Goal: Task Accomplishment & Management: Use online tool/utility

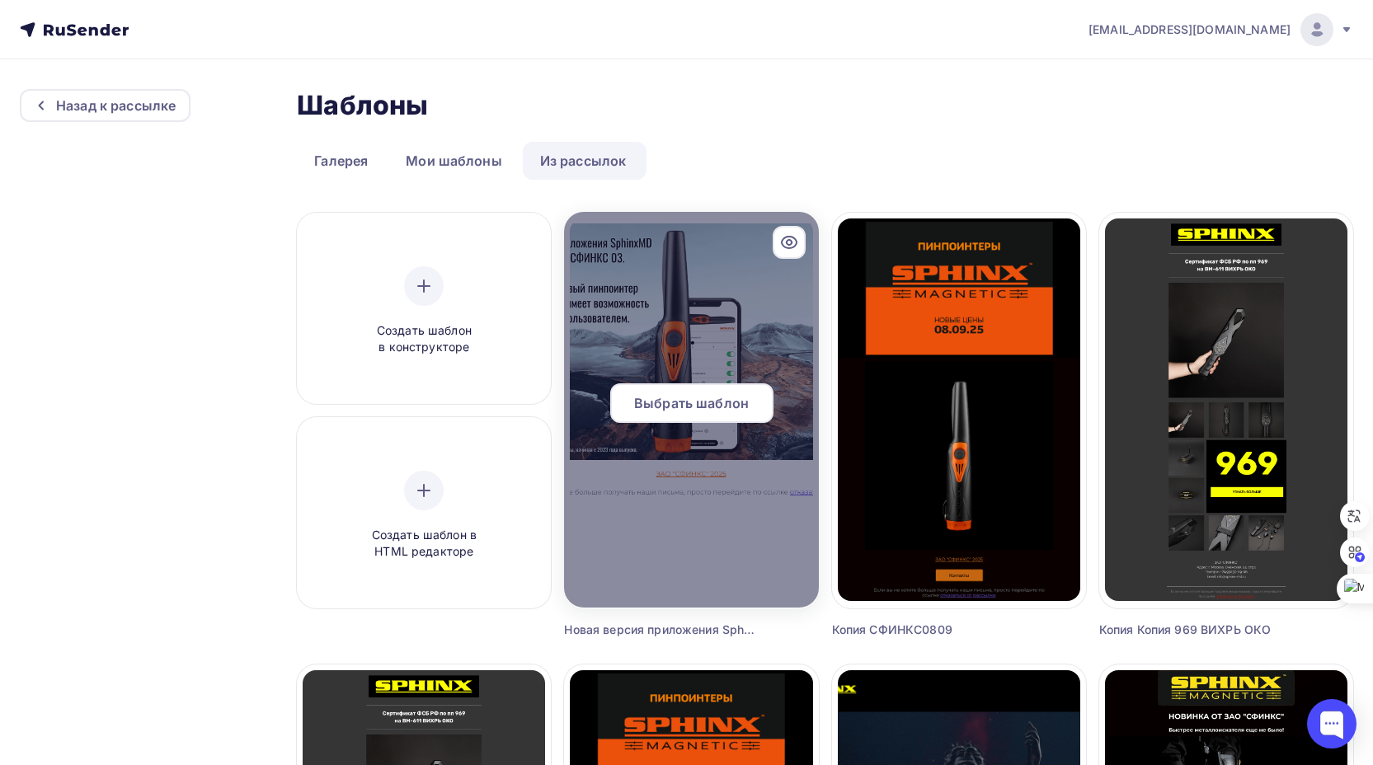
click at [689, 404] on span "Выбрать шаблон" at bounding box center [691, 403] width 115 height 20
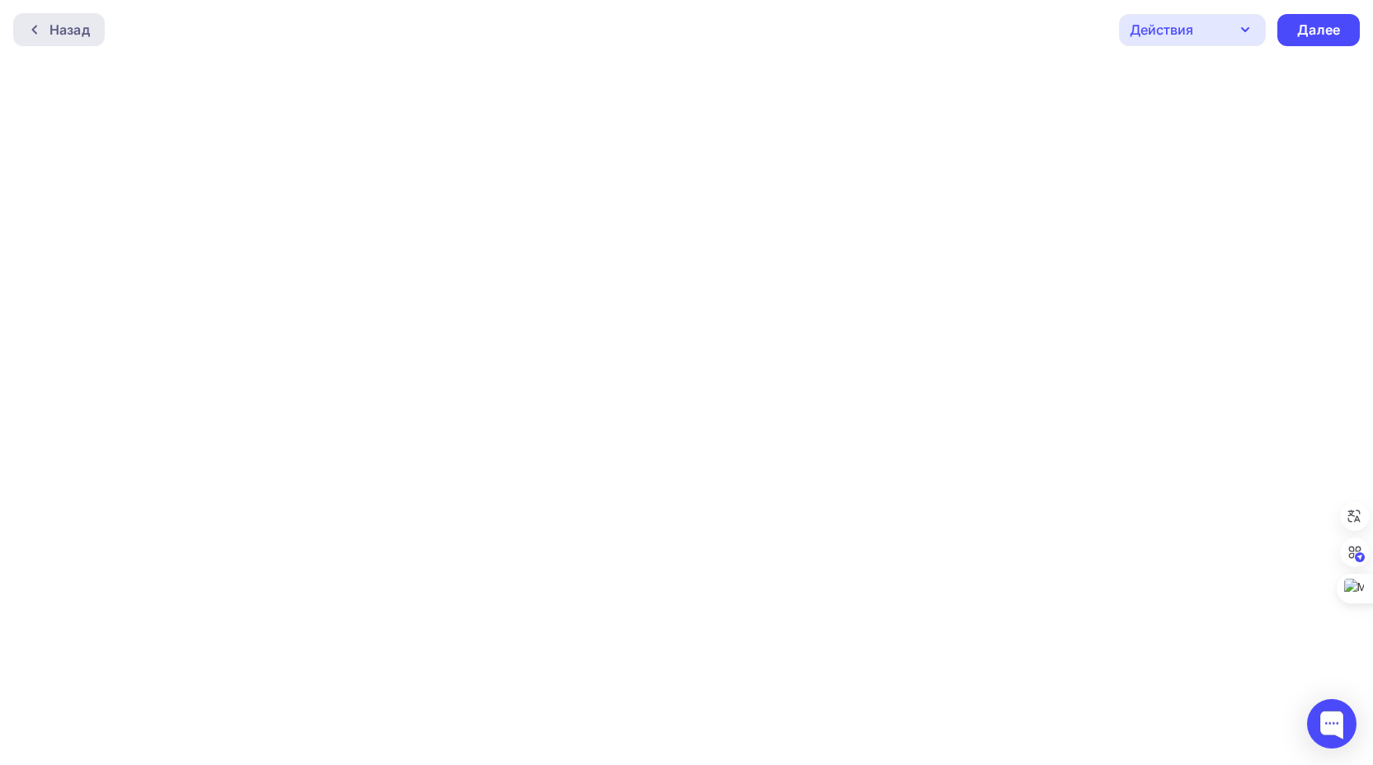
click at [63, 29] on div "Назад" at bounding box center [69, 30] width 40 height 20
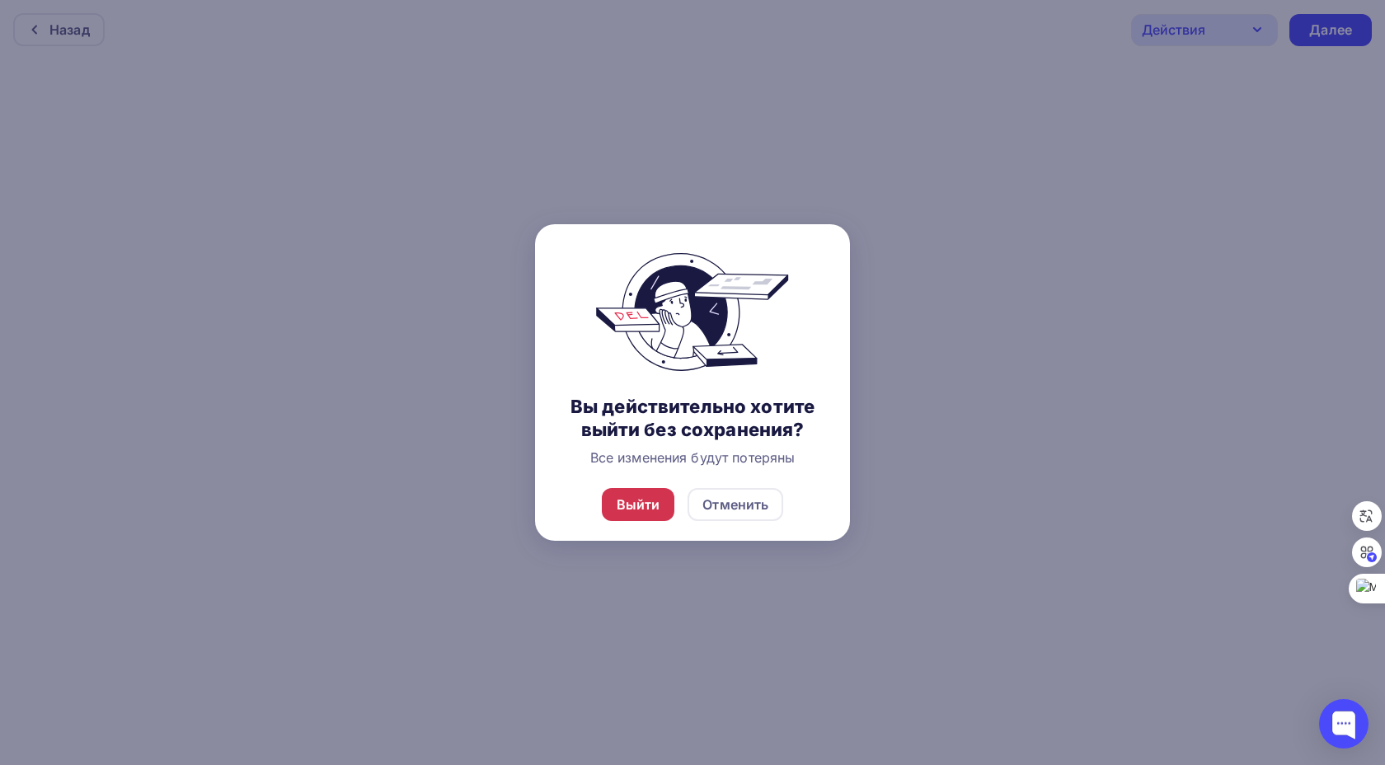
click at [652, 506] on div "Выйти" at bounding box center [639, 505] width 44 height 20
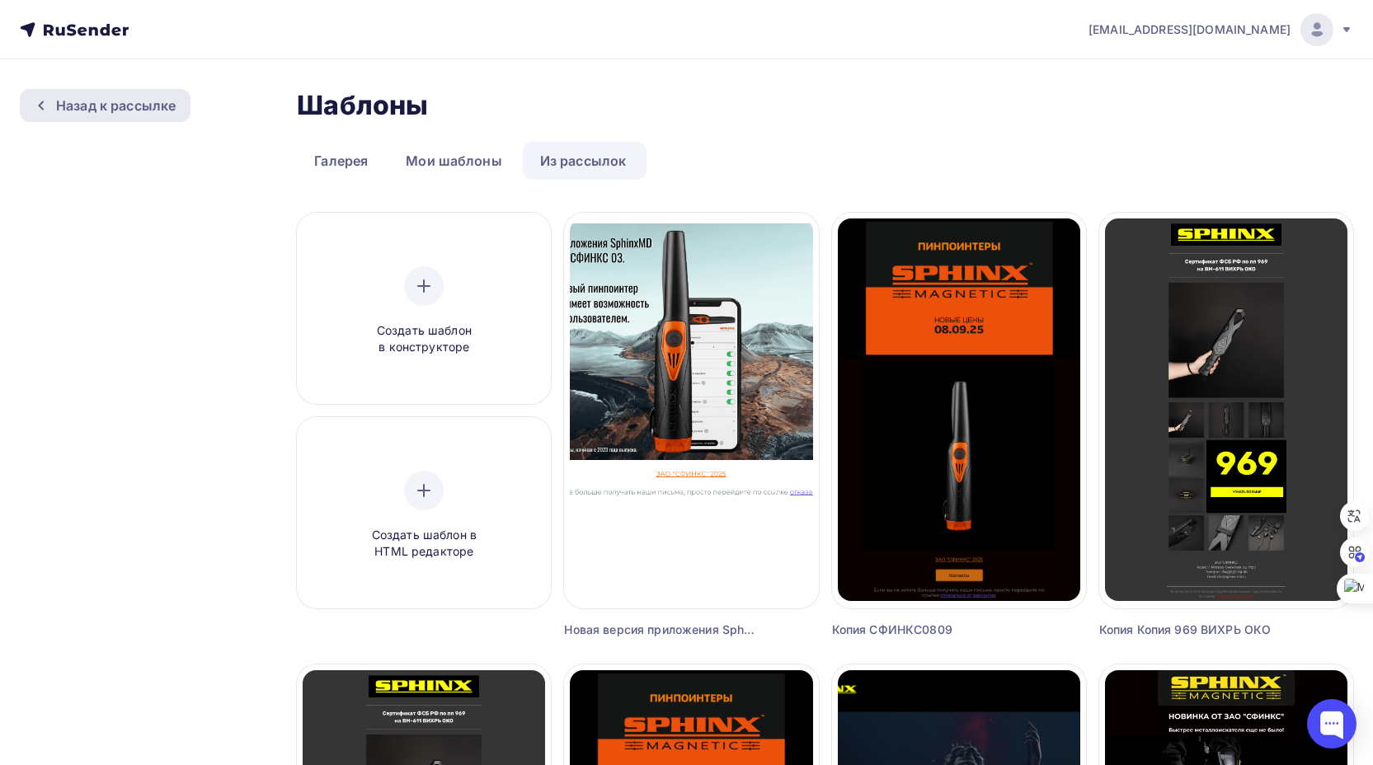
click at [130, 104] on div "Назад к рассылке" at bounding box center [116, 106] width 120 height 20
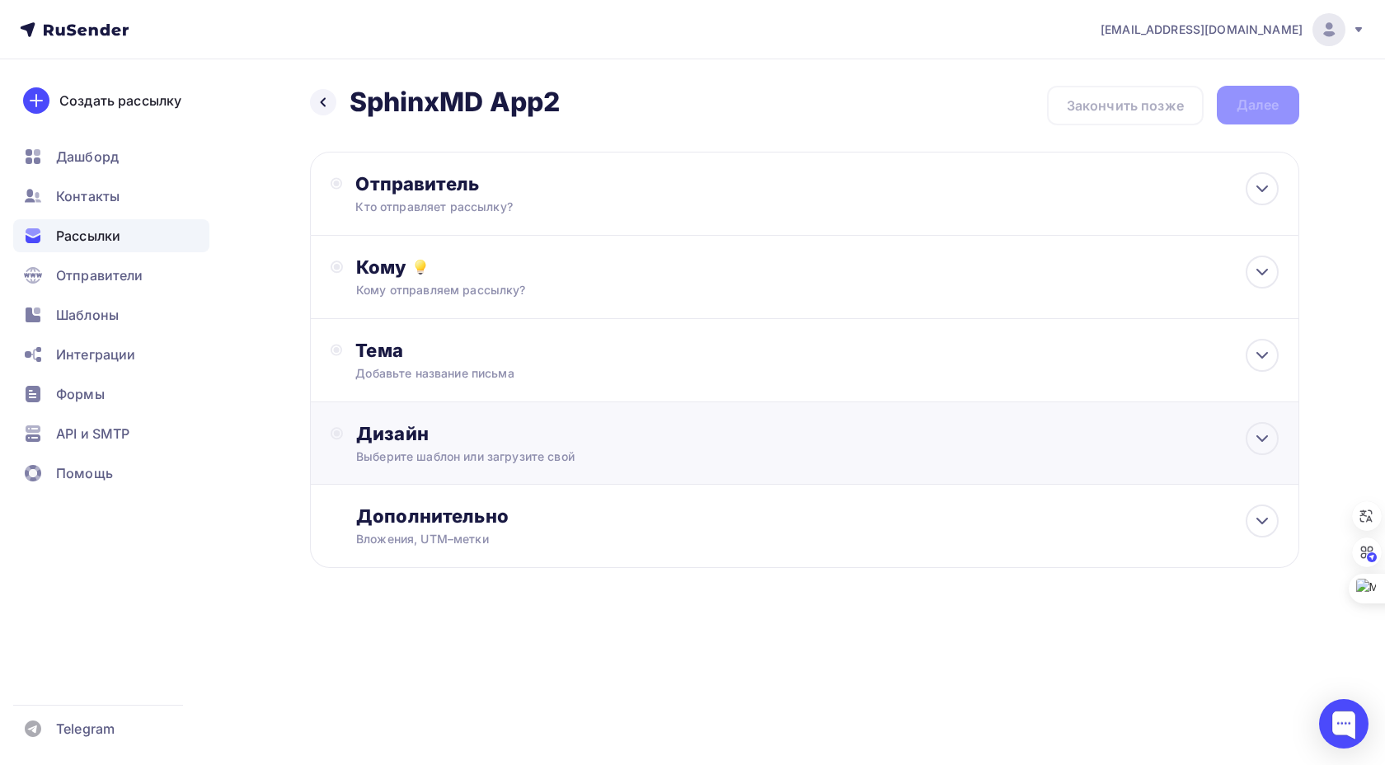
click at [582, 443] on div "Дизайн" at bounding box center [817, 433] width 922 height 23
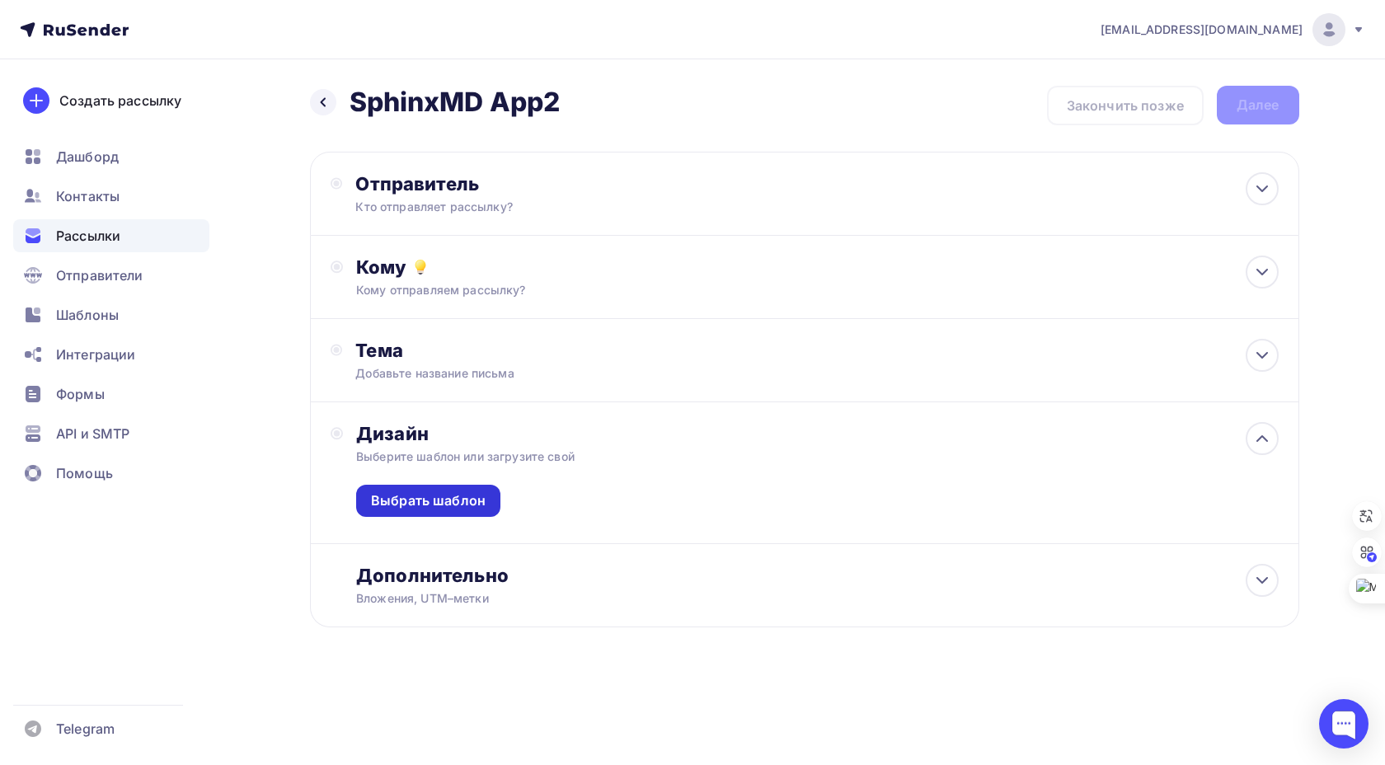
click at [404, 501] on div "Выбрать шаблон" at bounding box center [428, 500] width 115 height 19
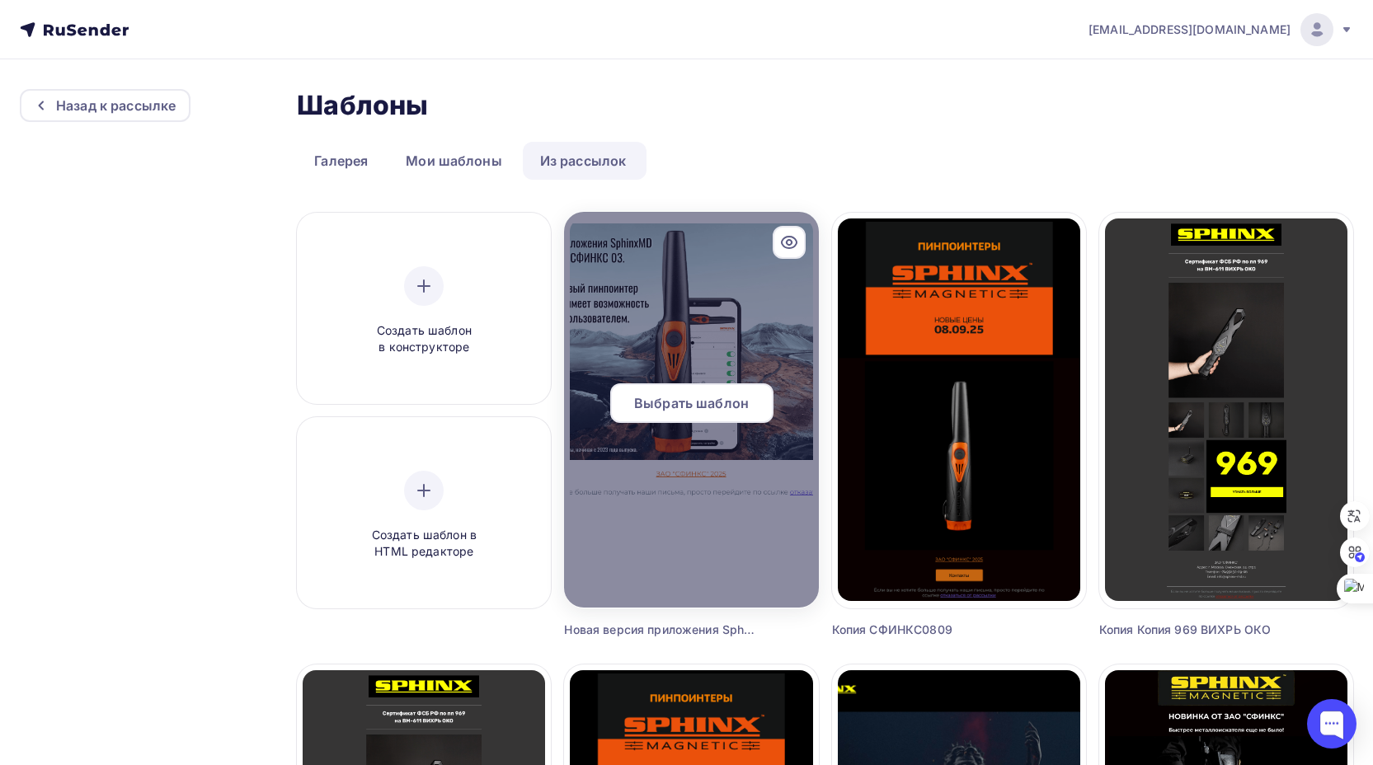
click at [698, 402] on span "Выбрать шаблон" at bounding box center [691, 403] width 115 height 20
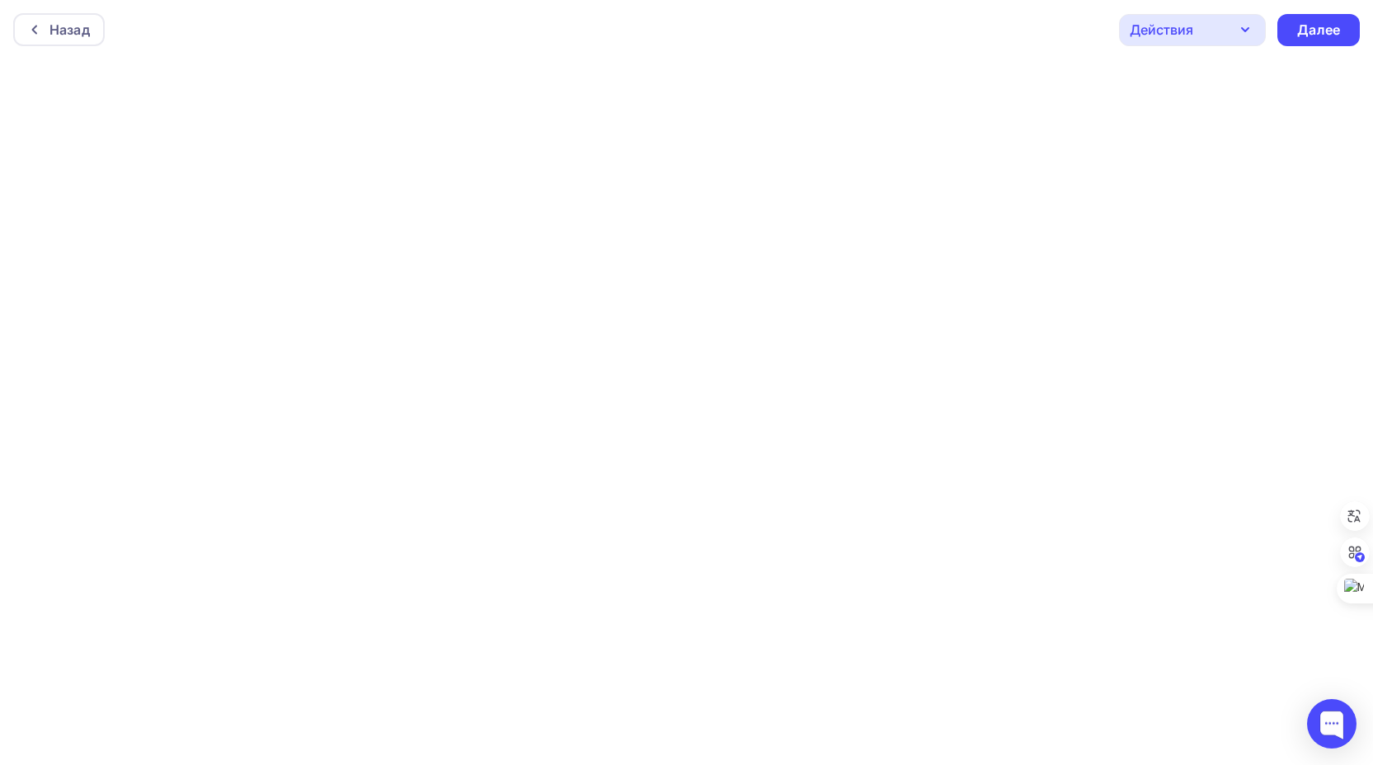
click at [1244, 33] on icon "button" at bounding box center [1245, 30] width 20 height 20
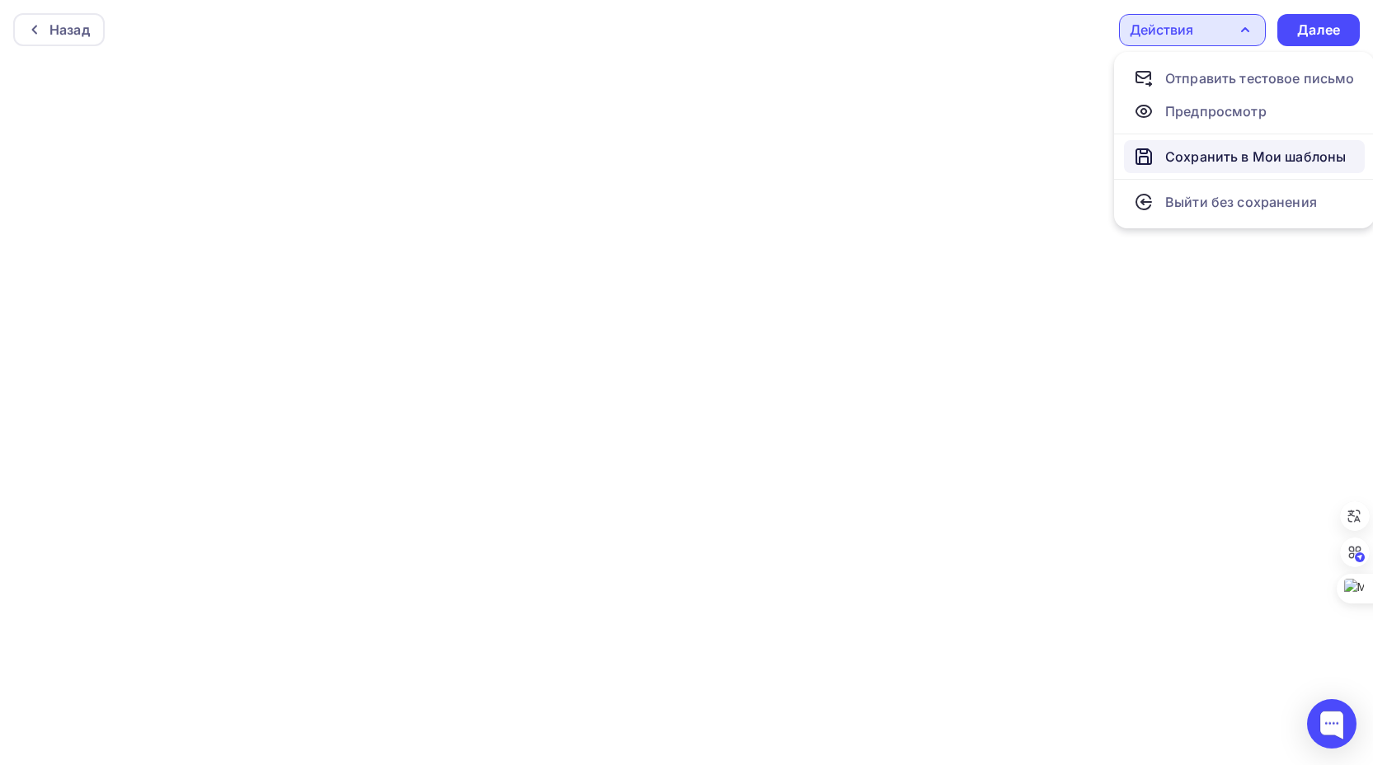
click at [1227, 155] on div "Сохранить в Мои шаблоны" at bounding box center [1255, 157] width 181 height 20
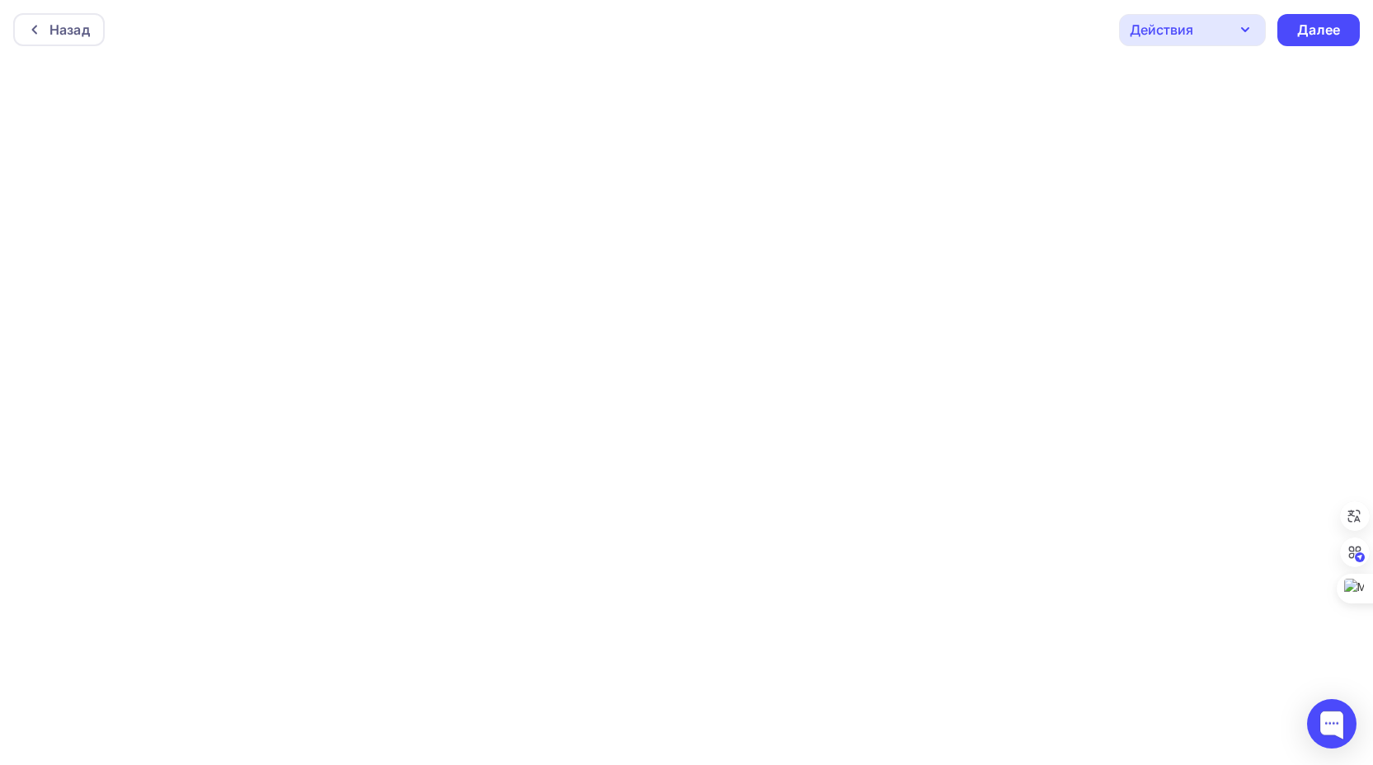
click at [1201, 26] on div "Действия" at bounding box center [1192, 30] width 147 height 32
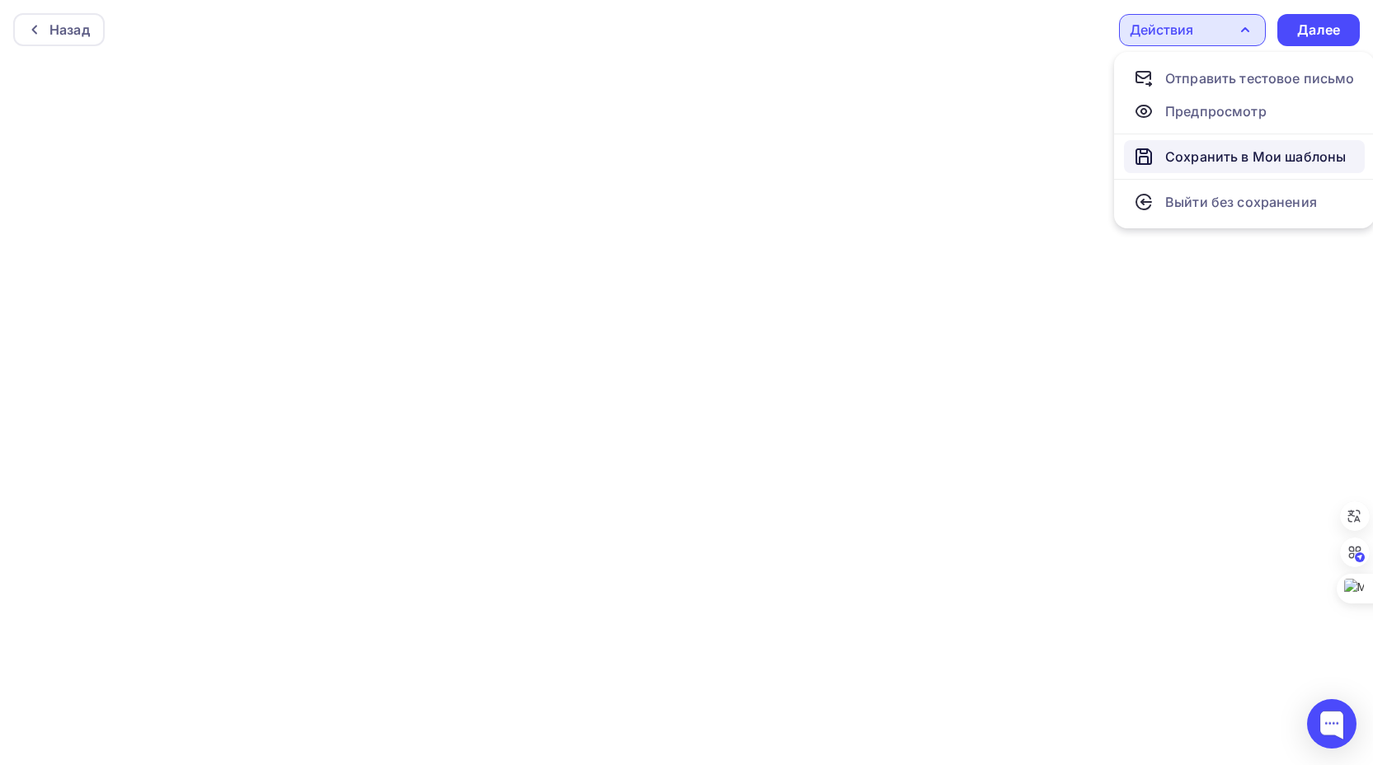
click at [1203, 154] on div "Сохранить в Мои шаблоны" at bounding box center [1255, 157] width 181 height 20
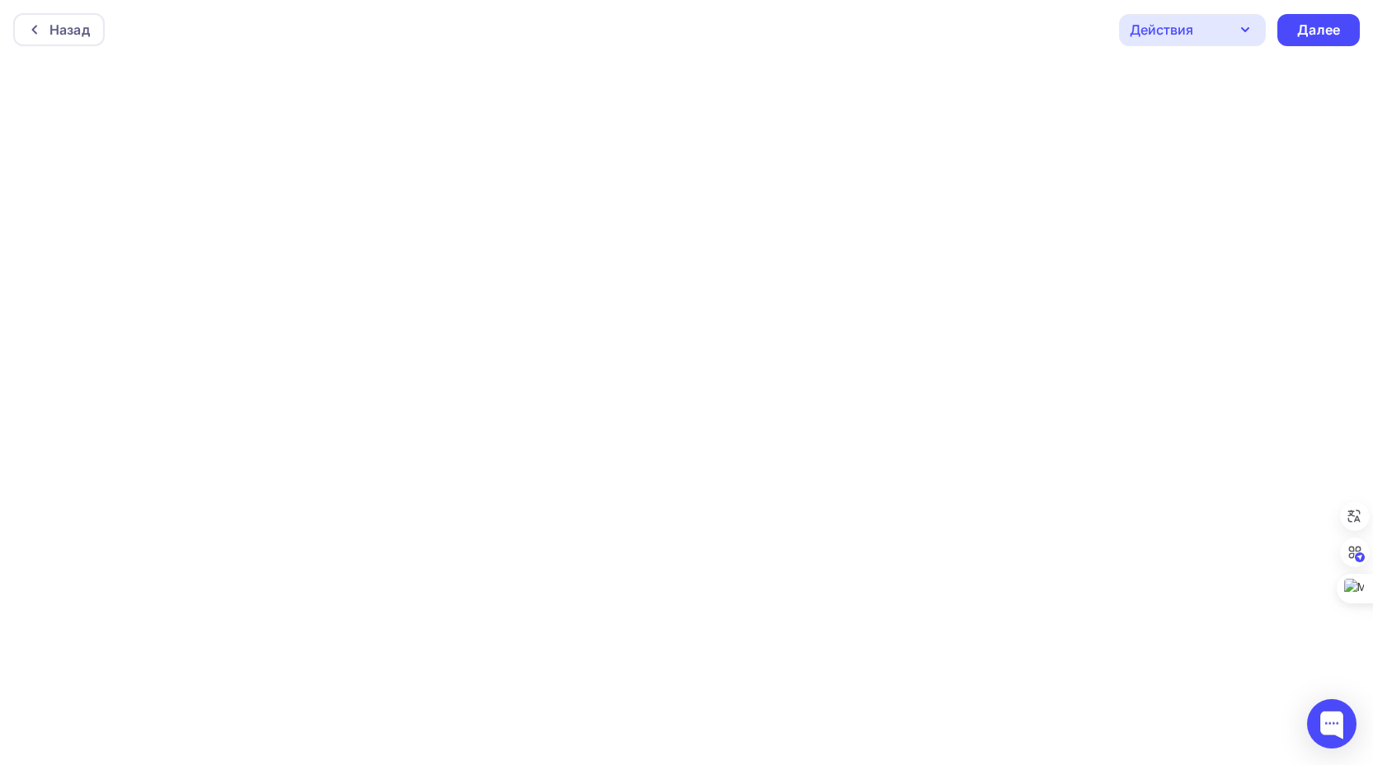
click at [1230, 29] on div "Действия" at bounding box center [1192, 30] width 147 height 32
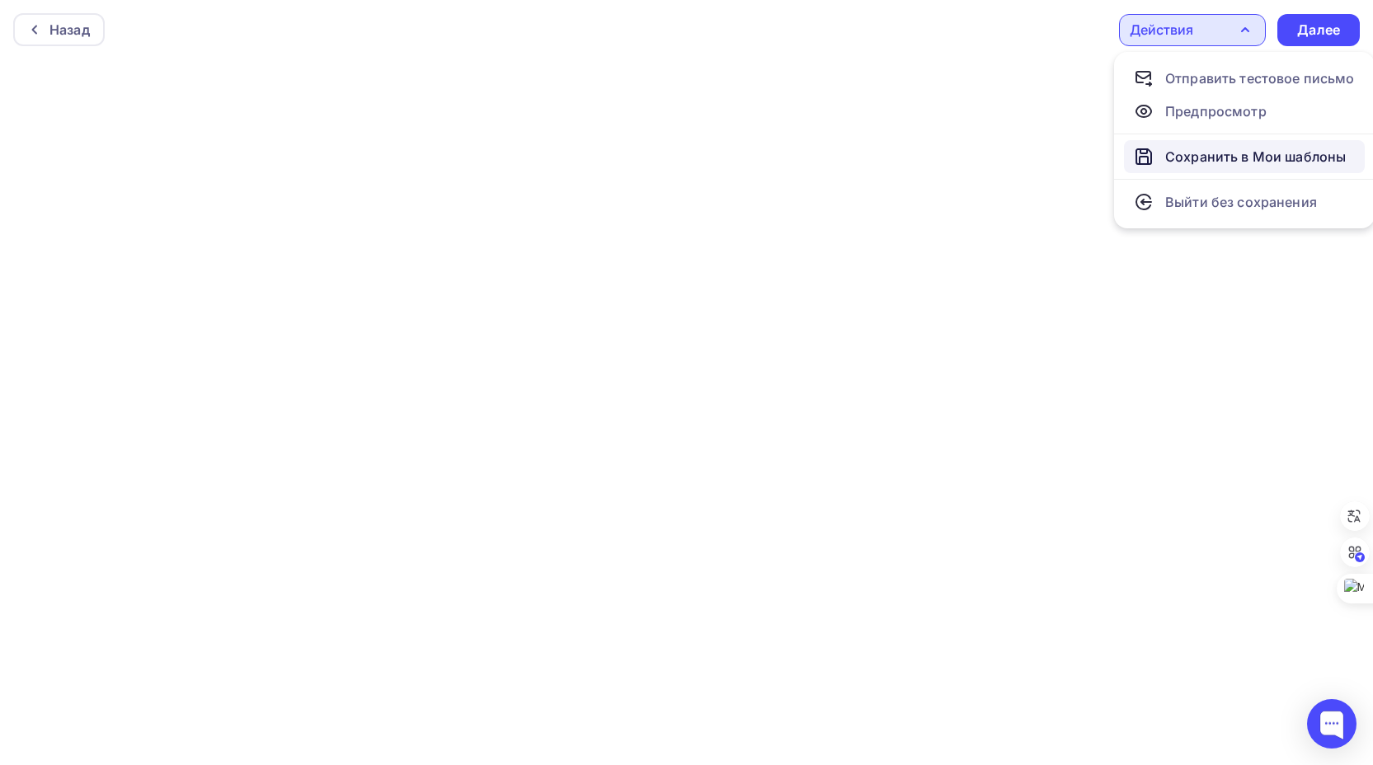
click at [1230, 153] on div "Сохранить в Мои шаблоны" at bounding box center [1255, 157] width 181 height 20
